Goal: Information Seeking & Learning: Understand process/instructions

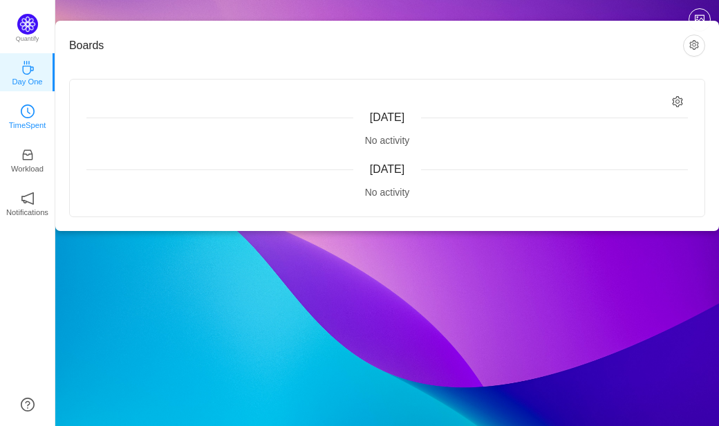
click at [11, 125] on p "TimeSpent" at bounding box center [27, 125] width 37 height 12
click at [22, 113] on icon "icon: clock-circle" at bounding box center [28, 111] width 14 height 14
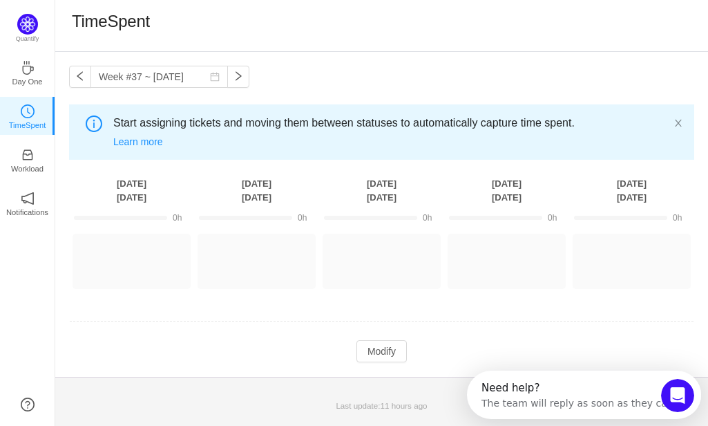
click at [333, 66] on div "Week #37 ~ [DATE] You have reached free plan limit. Upgrade Start assigning tic…" at bounding box center [381, 214] width 653 height 325
click at [144, 79] on input "Week #37 ~ [DATE]" at bounding box center [160, 77] width 138 height 22
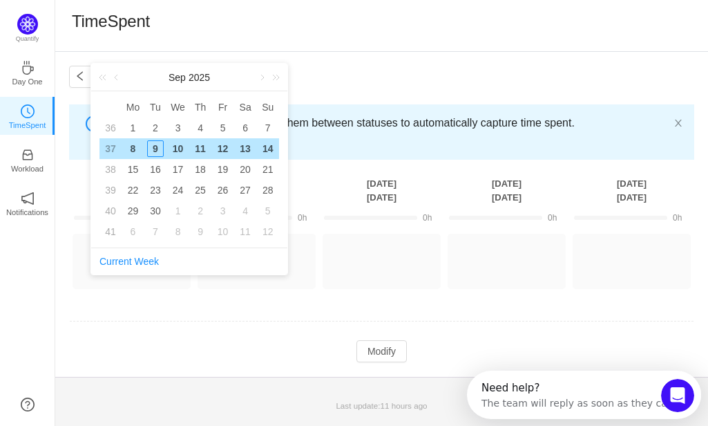
click at [355, 49] on div "TimeSpent" at bounding box center [381, 26] width 653 height 52
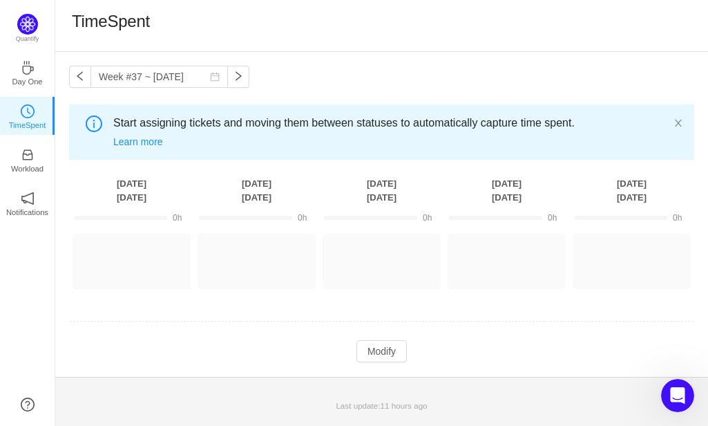
click at [332, 55] on div "Week #37 ~ [DATE] You have reached free plan limit. Upgrade Start assigning tic…" at bounding box center [381, 214] width 653 height 325
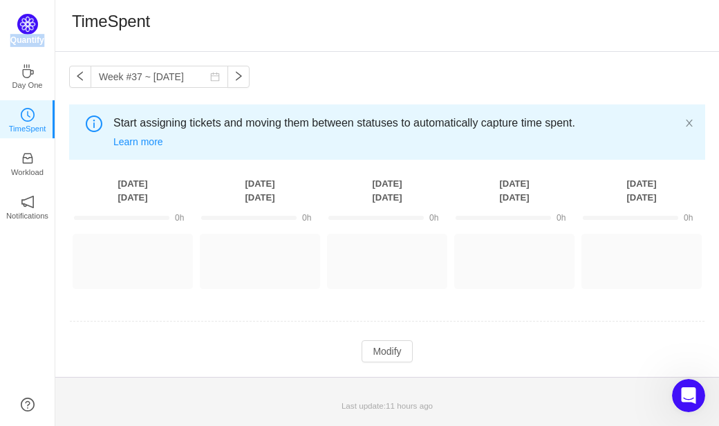
drag, startPoint x: 15, startPoint y: 41, endPoint x: 44, endPoint y: 37, distance: 29.3
click at [49, 41] on div "Quantify" at bounding box center [27, 34] width 55 height 40
click at [31, 27] on img at bounding box center [27, 24] width 21 height 21
click at [28, 26] on img at bounding box center [27, 24] width 21 height 21
click at [35, 45] on p "Quantify" at bounding box center [27, 40] width 34 height 12
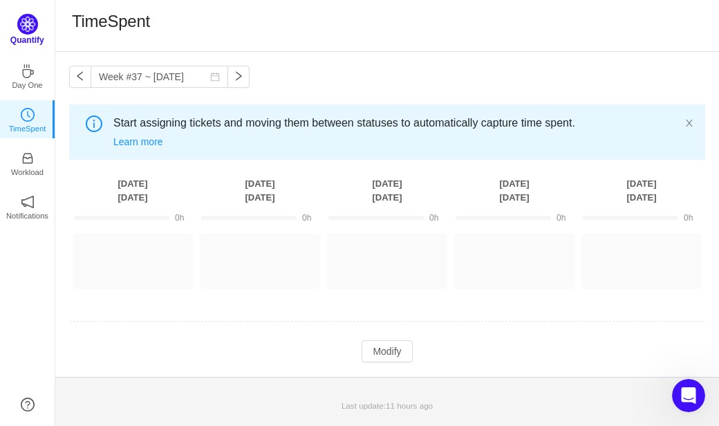
click at [28, 16] on div "Quantify Day One TimeSpent Workload Notifications About" at bounding box center [27, 213] width 55 height 426
click at [27, 19] on img at bounding box center [27, 24] width 21 height 21
click at [28, 19] on img at bounding box center [27, 24] width 21 height 21
drag, startPoint x: 236, startPoint y: 30, endPoint x: 167, endPoint y: 27, distance: 68.5
click at [235, 30] on div "TimeSpent" at bounding box center [387, 25] width 630 height 29
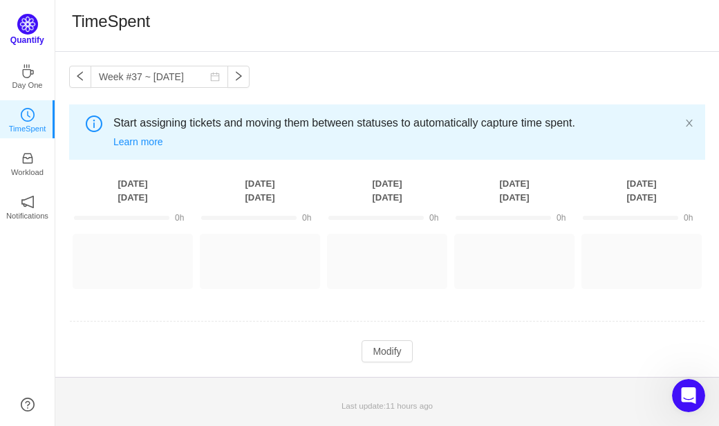
click at [18, 30] on img at bounding box center [27, 24] width 21 height 21
click at [328, 50] on div "TimeSpent" at bounding box center [387, 26] width 664 height 52
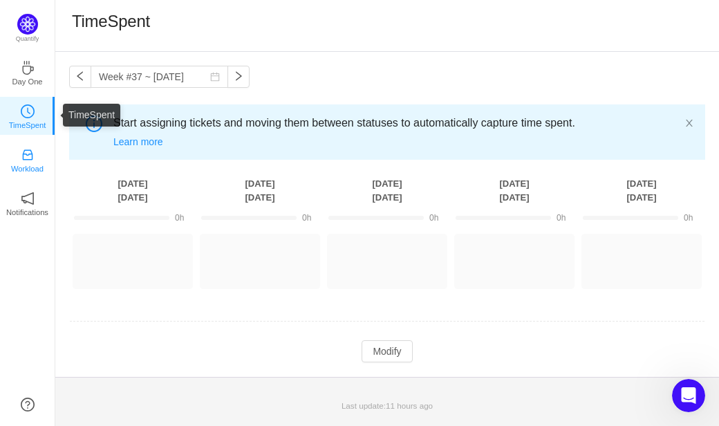
click at [41, 168] on p "Workload" at bounding box center [27, 168] width 32 height 12
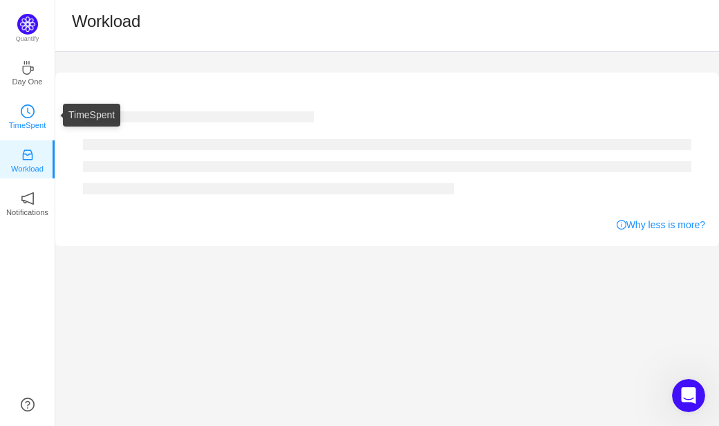
click at [32, 111] on icon "icon: clock-circle" at bounding box center [28, 111] width 14 height 14
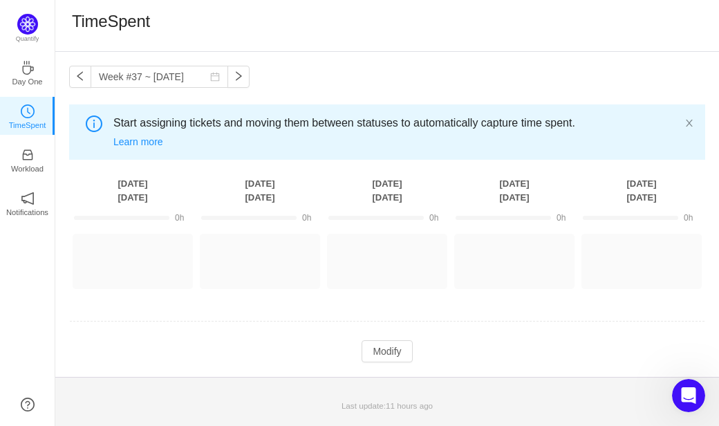
click at [695, 121] on div "Start assigning tickets and moving them between statuses to automatically captu…" at bounding box center [387, 131] width 636 height 55
click at [684, 119] on span "Start assigning tickets and moving them between statuses to automatically captu…" at bounding box center [398, 123] width 571 height 17
click at [690, 122] on icon "icon: close" at bounding box center [689, 123] width 10 height 10
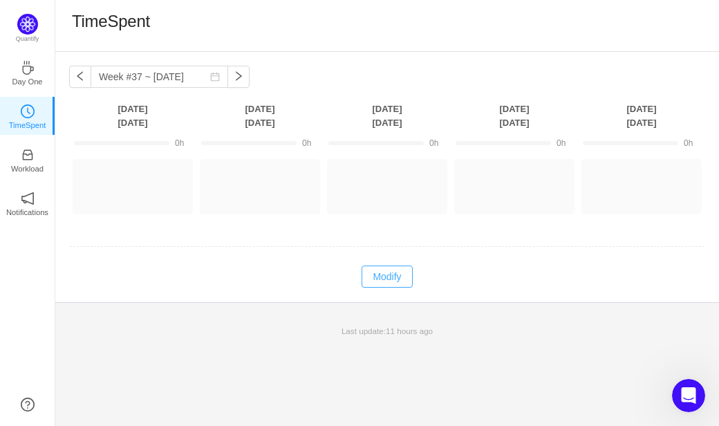
click at [388, 279] on button "Modify" at bounding box center [386, 276] width 50 height 22
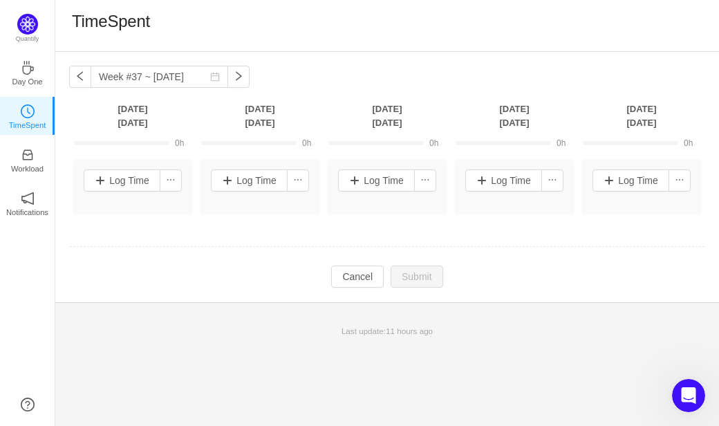
drag, startPoint x: 90, startPoint y: 265, endPoint x: 47, endPoint y: 240, distance: 49.6
click at [82, 261] on tbody "0h 0h 0h 0h 0h (0) Other projects (0) Log Time Log Time Log Time Log Time Log T…" at bounding box center [387, 209] width 636 height 158
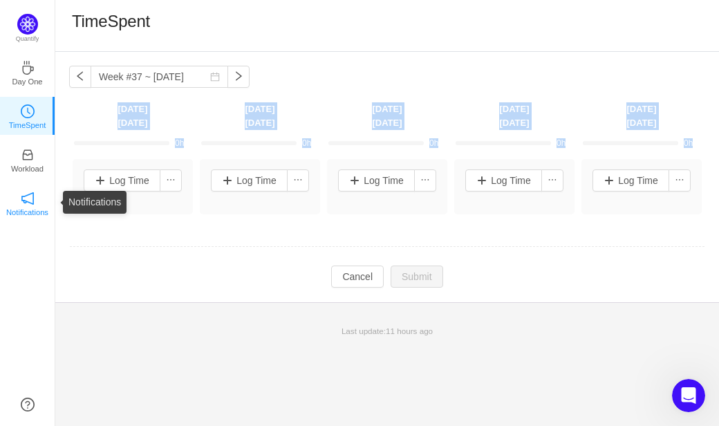
click at [27, 207] on p "Notifications" at bounding box center [27, 212] width 42 height 12
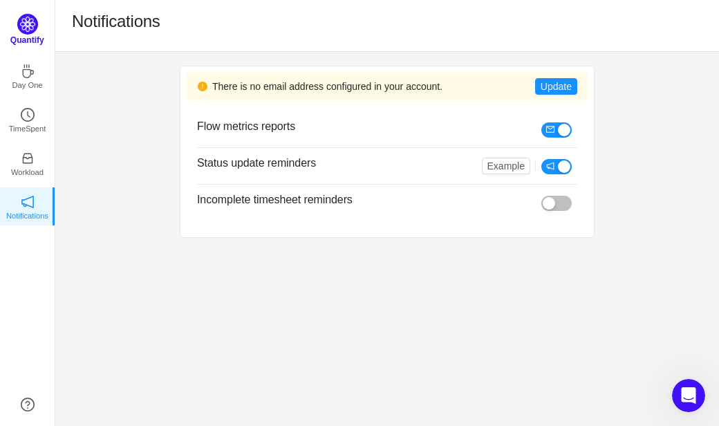
click at [27, 18] on img at bounding box center [27, 24] width 21 height 21
click at [550, 83] on button "Update" at bounding box center [556, 86] width 42 height 17
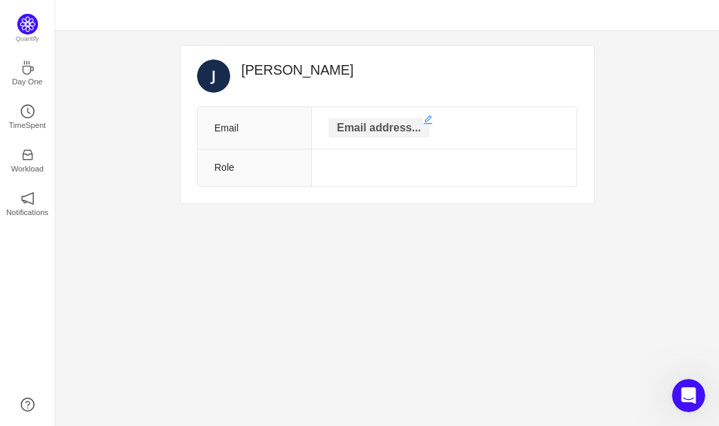
click at [361, 124] on p "Email address..." at bounding box center [378, 127] width 101 height 19
click at [357, 126] on input "text" at bounding box center [379, 129] width 138 height 22
type input "[EMAIL_ADDRESS][DOMAIN_NAME]"
click at [558, 172] on td at bounding box center [434, 170] width 283 height 37
drag, startPoint x: 404, startPoint y: 158, endPoint x: 386, endPoint y: 140, distance: 24.9
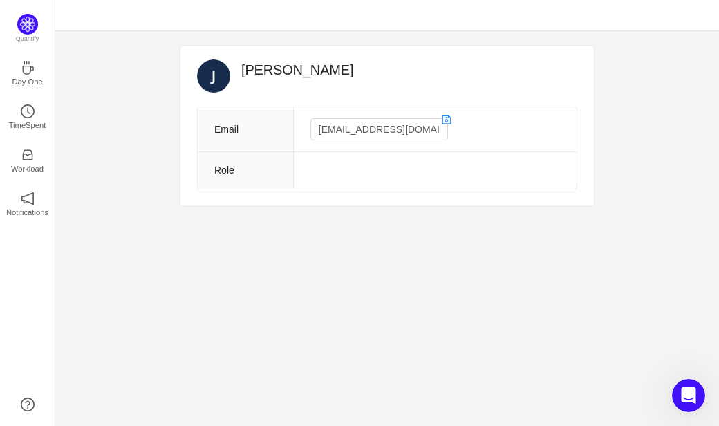
click at [401, 152] on td at bounding box center [434, 170] width 283 height 37
click at [442, 116] on icon "icon: save" at bounding box center [446, 119] width 9 height 9
click at [429, 191] on div "[PERSON_NAME] Email [EMAIL_ADDRESS][DOMAIN_NAME] Role" at bounding box center [386, 125] width 413 height 158
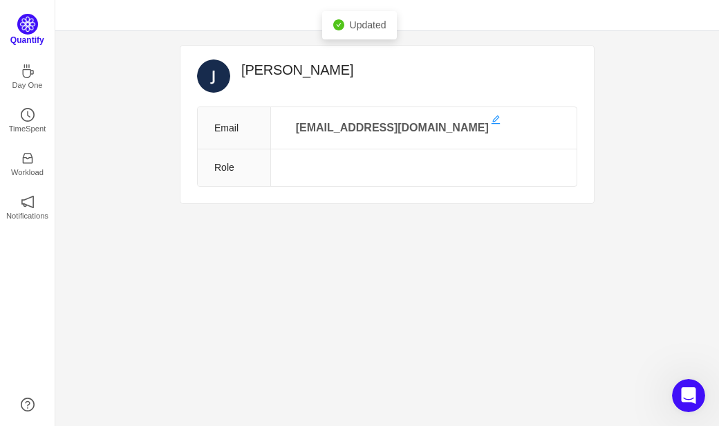
click at [20, 26] on img at bounding box center [27, 24] width 21 height 21
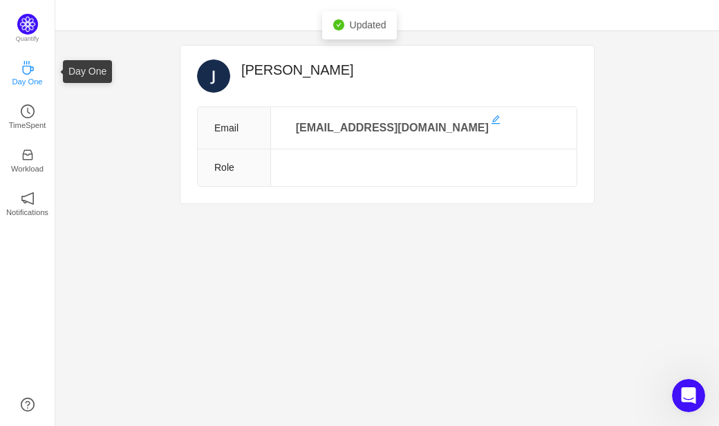
click at [34, 83] on p "Day One" at bounding box center [27, 81] width 30 height 12
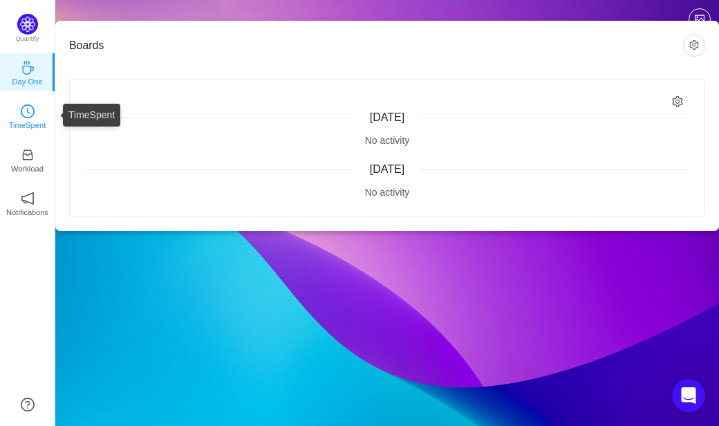
click at [26, 121] on p "TimeSpent" at bounding box center [27, 125] width 37 height 12
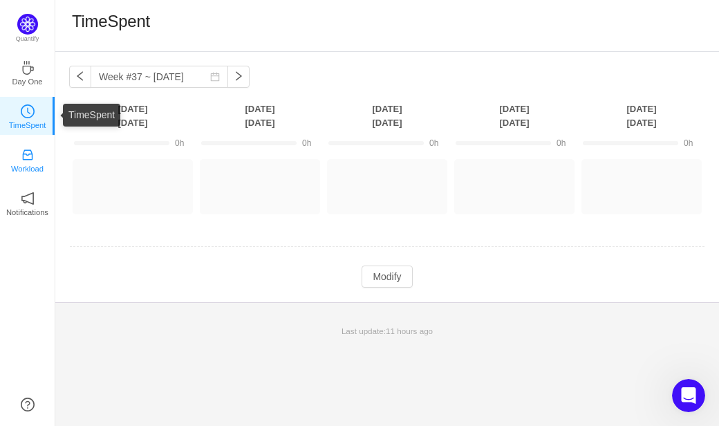
click at [21, 153] on link "Workload" at bounding box center [28, 159] width 14 height 14
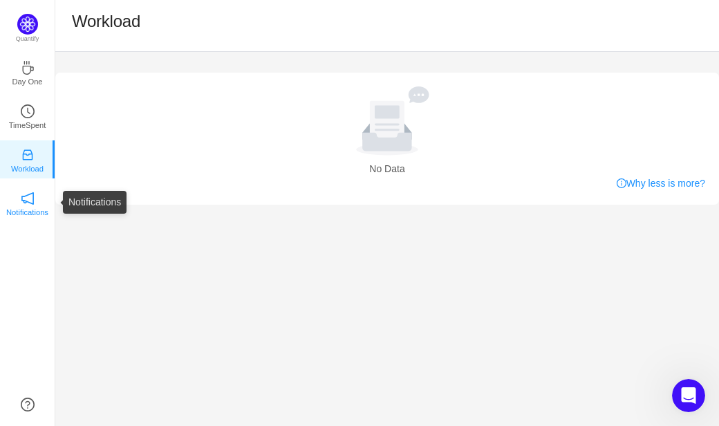
click at [24, 203] on icon "icon: notification" at bounding box center [28, 198] width 14 height 14
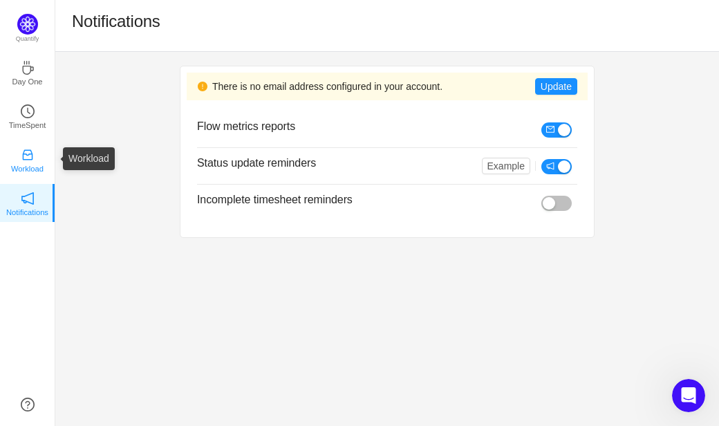
click at [21, 164] on p "Workload" at bounding box center [27, 168] width 32 height 12
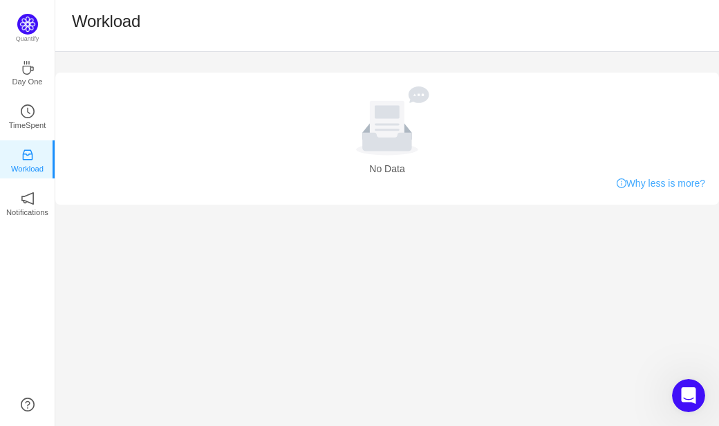
click at [629, 183] on link "Why less is more?" at bounding box center [661, 183] width 88 height 15
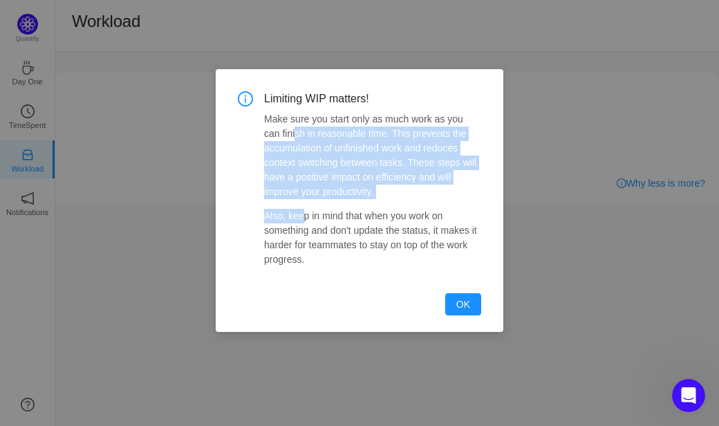
drag, startPoint x: 276, startPoint y: 134, endPoint x: 299, endPoint y: 203, distance: 71.9
click at [301, 203] on div "Make sure you start only as much work as you can finish in reasonable time. Thi…" at bounding box center [372, 189] width 217 height 155
click at [298, 203] on div "Make sure you start only as much work as you can finish in reasonable time. Thi…" at bounding box center [372, 189] width 217 height 155
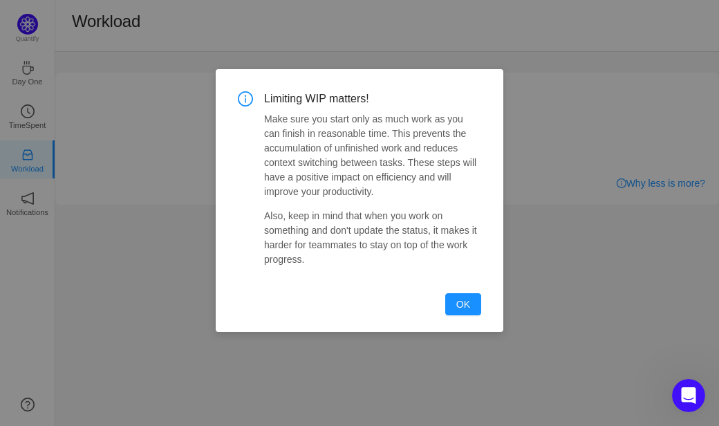
click at [299, 202] on div "Make sure you start only as much work as you can finish in reasonable time. Thi…" at bounding box center [372, 189] width 217 height 155
click at [296, 201] on div "Make sure you start only as much work as you can finish in reasonable time. Thi…" at bounding box center [372, 189] width 217 height 155
click at [296, 200] on div "Make sure you start only as much work as you can finish in reasonable time. Thi…" at bounding box center [372, 189] width 217 height 155
click at [288, 162] on p "Make sure you start only as much work as you can finish in reasonable time. Thi…" at bounding box center [372, 155] width 217 height 87
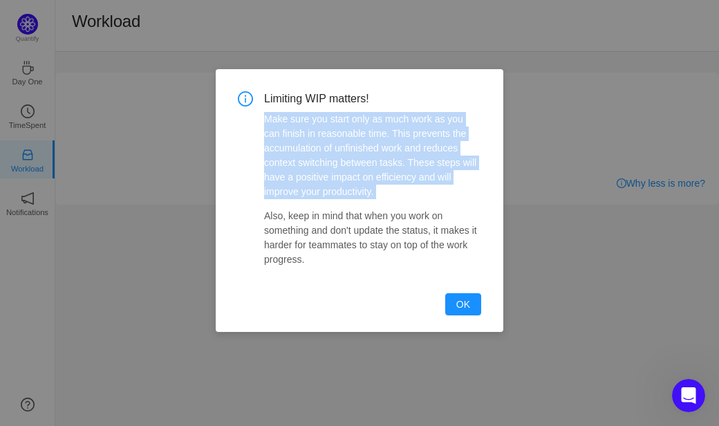
click at [288, 162] on p "Make sure you start only as much work as you can finish in reasonable time. Thi…" at bounding box center [372, 155] width 217 height 87
click at [290, 185] on p "Make sure you start only as much work as you can finish in reasonable time. Thi…" at bounding box center [372, 155] width 217 height 87
click at [288, 183] on p "Make sure you start only as much work as you can finish in reasonable time. Thi…" at bounding box center [372, 155] width 217 height 87
click at [288, 182] on p "Make sure you start only as much work as you can finish in reasonable time. Thi…" at bounding box center [372, 155] width 217 height 87
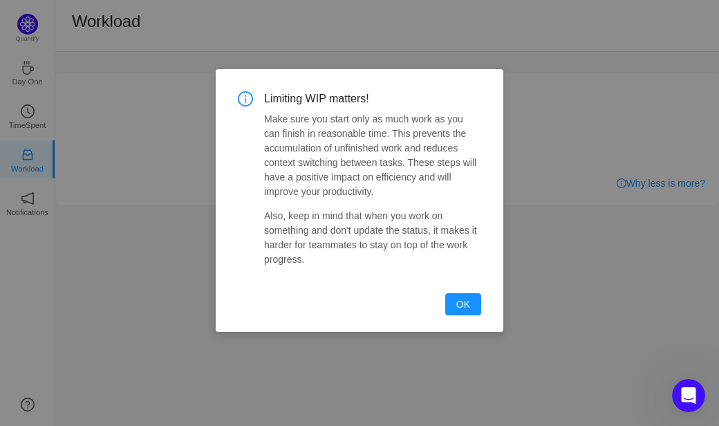
click at [289, 214] on p "Also, keep in mind that when you work on something and don't update the status,…" at bounding box center [372, 238] width 217 height 58
click at [286, 211] on p "Also, keep in mind that when you work on something and don't update the status,…" at bounding box center [372, 238] width 217 height 58
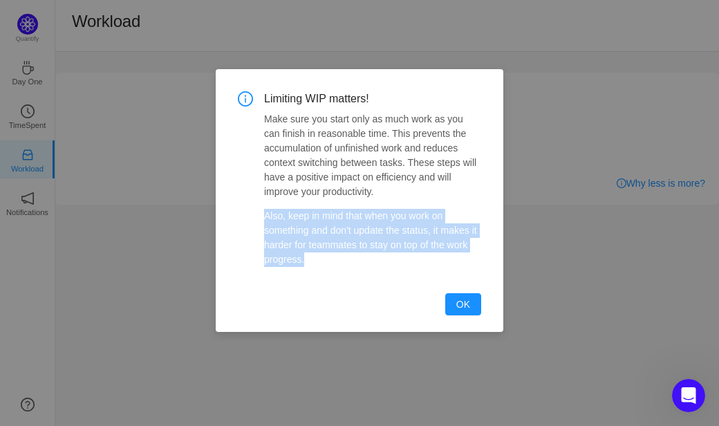
click at [286, 211] on p "Also, keep in mind that when you work on something and don't update the status,…" at bounding box center [372, 238] width 217 height 58
click at [265, 222] on p "Also, keep in mind that when you work on something and don't update the status,…" at bounding box center [372, 238] width 217 height 58
drag, startPoint x: 258, startPoint y: 217, endPoint x: 304, endPoint y: 265, distance: 66.5
click at [306, 268] on div "Limiting WIP matters! Make sure you start only as much work as you can finish i…" at bounding box center [359, 203] width 243 height 224
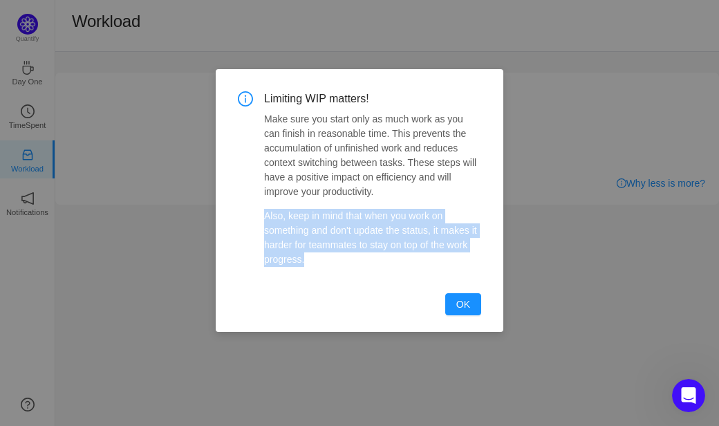
click at [304, 265] on p "Also, keep in mind that when you work on something and don't update the status,…" at bounding box center [372, 238] width 217 height 58
drag, startPoint x: 303, startPoint y: 263, endPoint x: 258, endPoint y: 209, distance: 69.7
click at [258, 209] on div "Limiting WIP matters! Make sure you start only as much work as you can finish i…" at bounding box center [359, 179] width 243 height 176
click at [257, 209] on div "Limiting WIP matters! Make sure you start only as much work as you can finish i…" at bounding box center [359, 179] width 243 height 176
drag, startPoint x: 274, startPoint y: 245, endPoint x: 307, endPoint y: 280, distance: 47.4
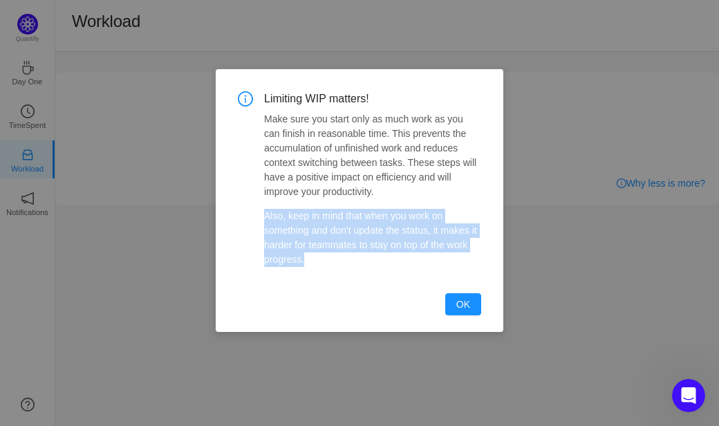
click at [307, 280] on div "Limiting WIP matters! Make sure you start only as much work as you can finish i…" at bounding box center [359, 203] width 243 height 224
click at [305, 278] on div "Limiting WIP matters! Make sure you start only as much work as you can finish i…" at bounding box center [359, 203] width 243 height 224
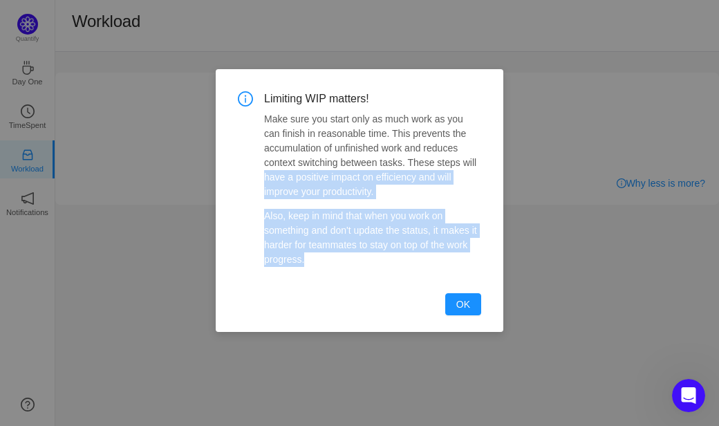
drag, startPoint x: 305, startPoint y: 277, endPoint x: 203, endPoint y: 173, distance: 145.2
click at [200, 180] on div "Limiting WIP matters! Make sure you start only as much work as you can finish i…" at bounding box center [359, 213] width 719 height 426
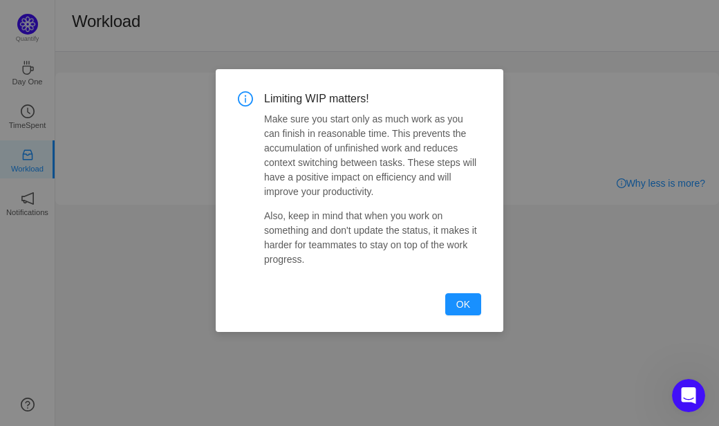
click at [205, 170] on div "Limiting WIP matters! Make sure you start only as much work as you can finish i…" at bounding box center [359, 213] width 719 height 426
click at [171, 202] on div "Limiting WIP matters! Make sure you start only as much work as you can finish i…" at bounding box center [359, 213] width 719 height 426
click at [444, 294] on div "Limiting WIP matters! Make sure you start only as much work as you can finish i…" at bounding box center [359, 203] width 243 height 224
click at [446, 301] on button "OK" at bounding box center [463, 304] width 36 height 22
